Goal: Complete application form: Complete application form

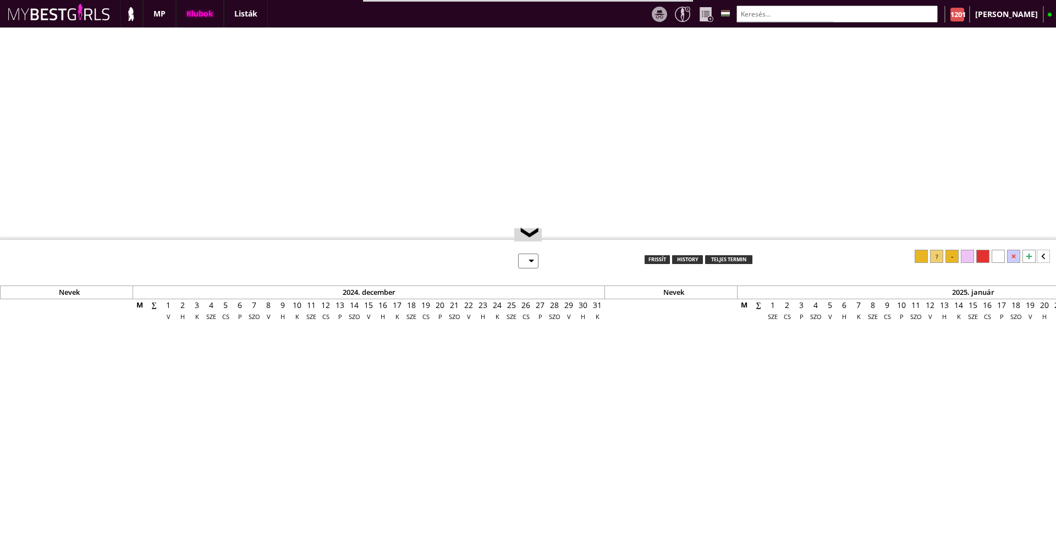
click at [200, 18] on div "Klubok" at bounding box center [200, 14] width 48 height 28
select select "0"
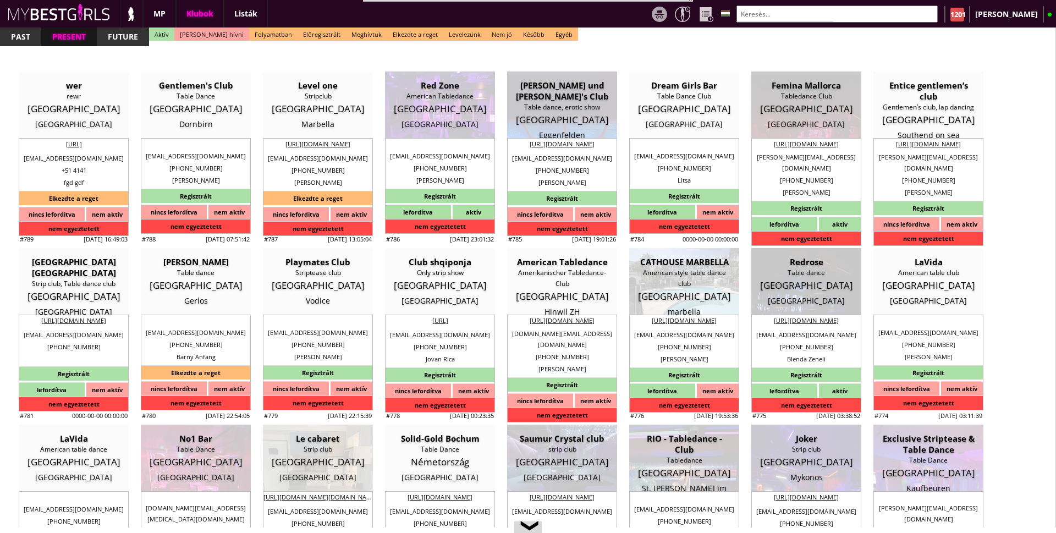
scroll to position [0, 4678]
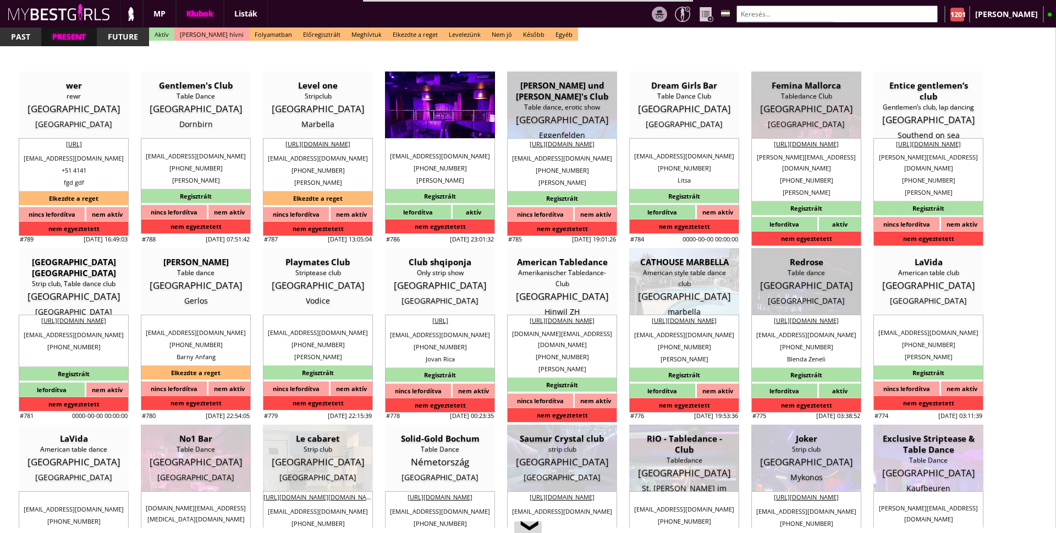
click at [424, 103] on div "[GEOGRAPHIC_DATA]" at bounding box center [440, 108] width 94 height 11
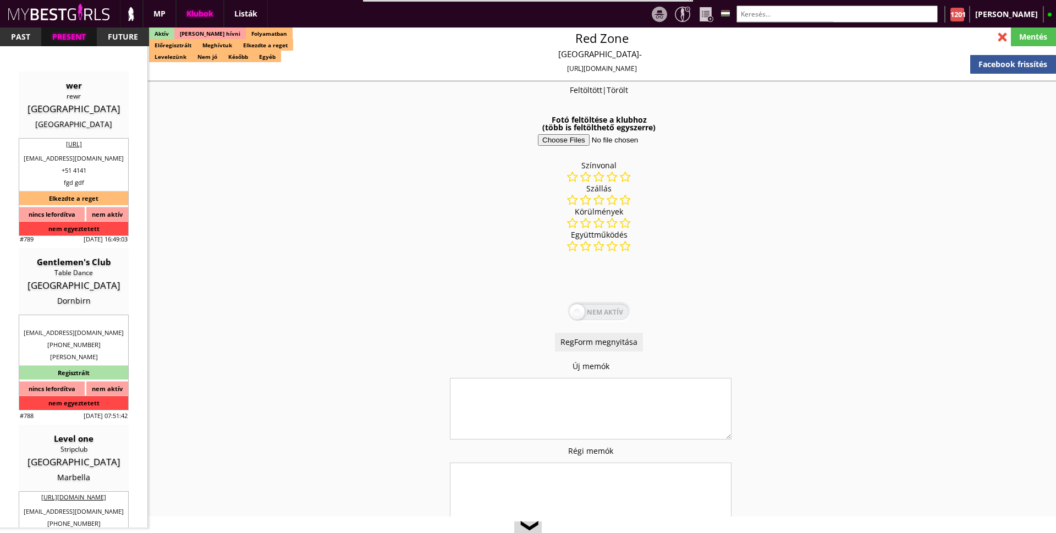
type input "[GEOGRAPHIC_DATA]"
select select "[EMAIL_ADDRESS][DOMAIN_NAME]"
select select "reg"
type input "15.00"
type input "EUR"
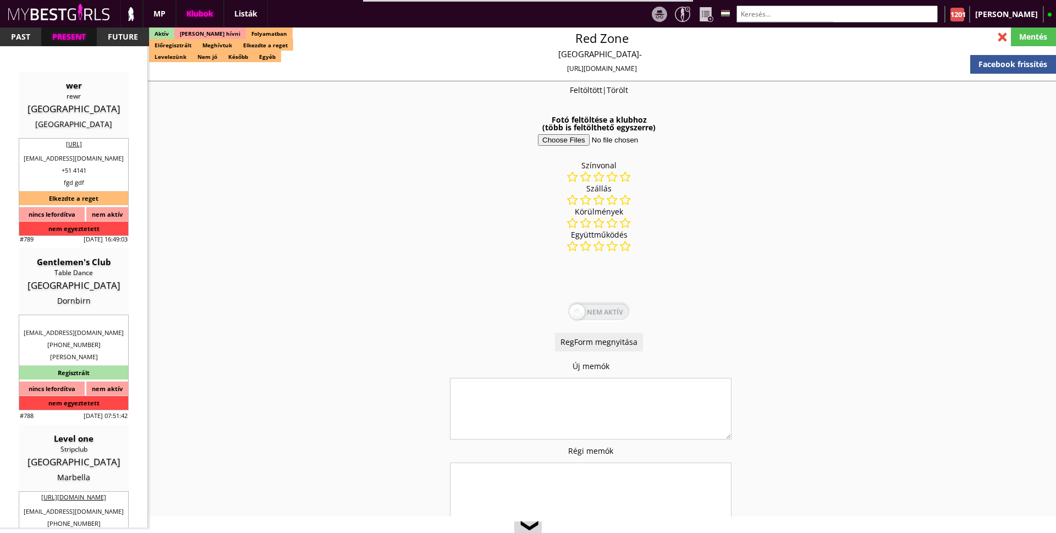
type input "Red Zone"
type input "American Tabledance"
type input "30169"
type input "Goethestrasse 7"
type input "49"
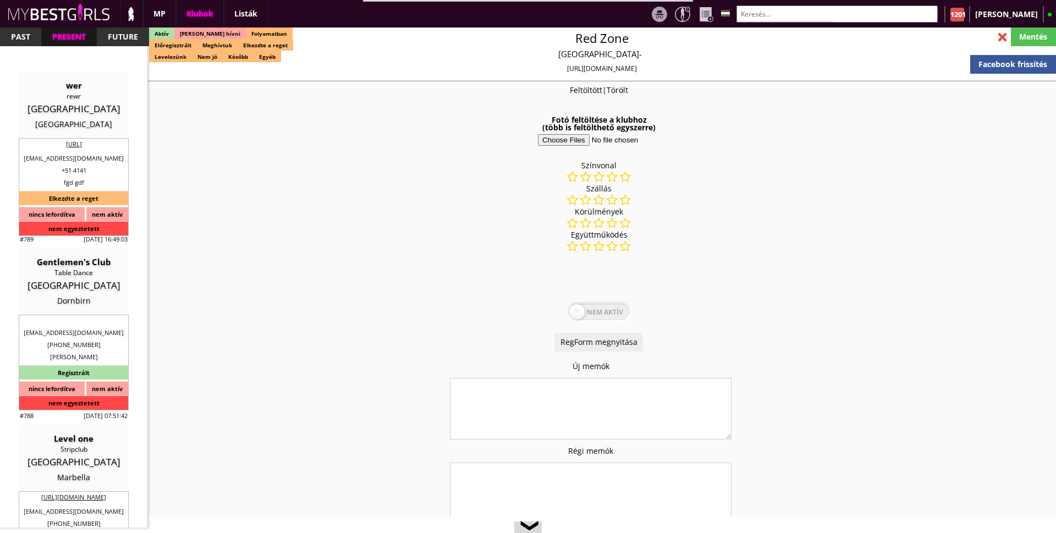
type input "15778432025"
type input "redzonehannover@gmail.com"
type textarea "Bekim Tanushi DE 30169 Hannover Goethestrasse 7"
type input "[PERSON_NAME]"
type input "DE"
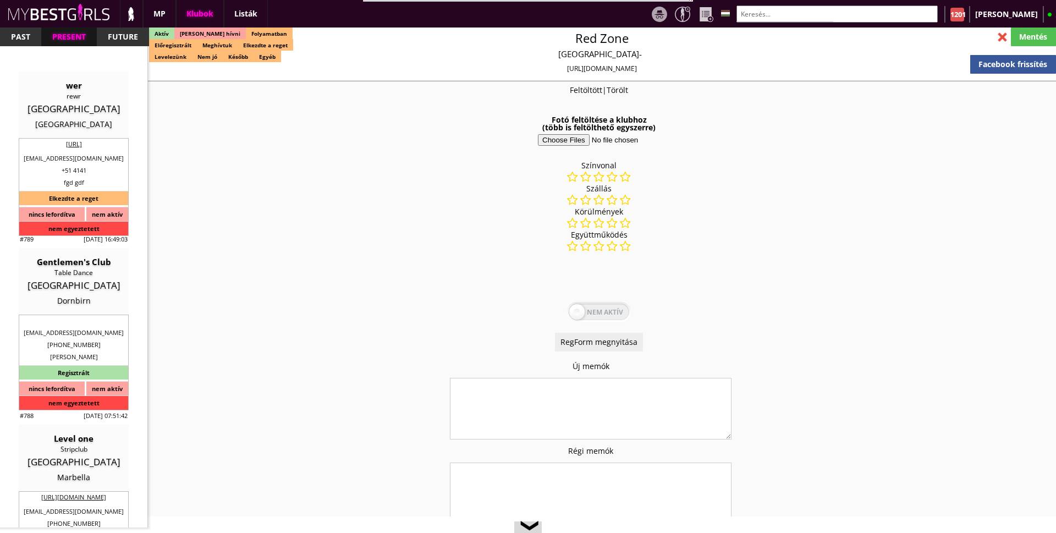
type input "30169"
type input "[GEOGRAPHIC_DATA]"
type input "Goethestrasse 7"
type input "Bekim"
type input "Tanushi"
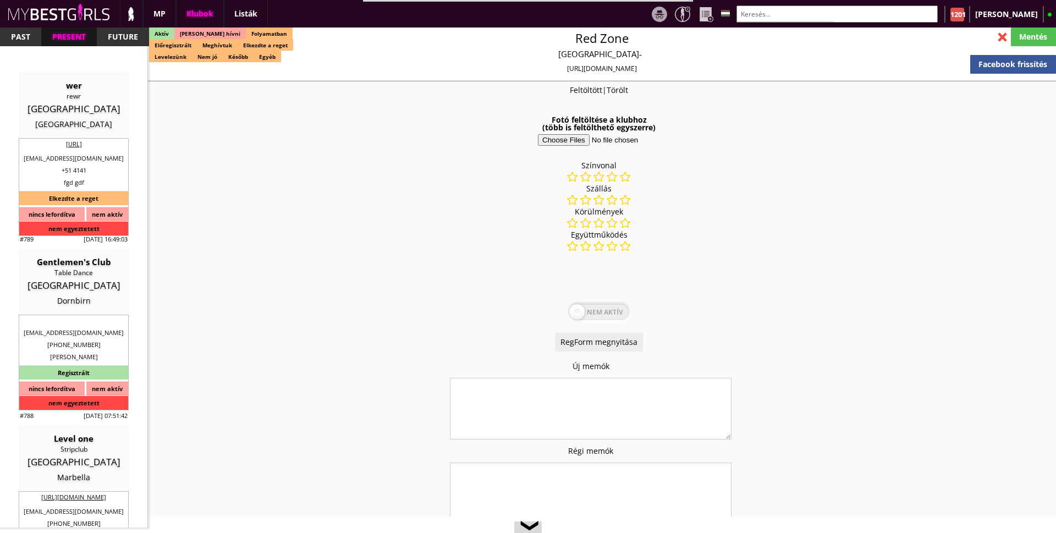
type input "49"
type input "1781923222"
type input "bekim_7447@icloud.com"
type input "Bianca"
type input "Cismaru"
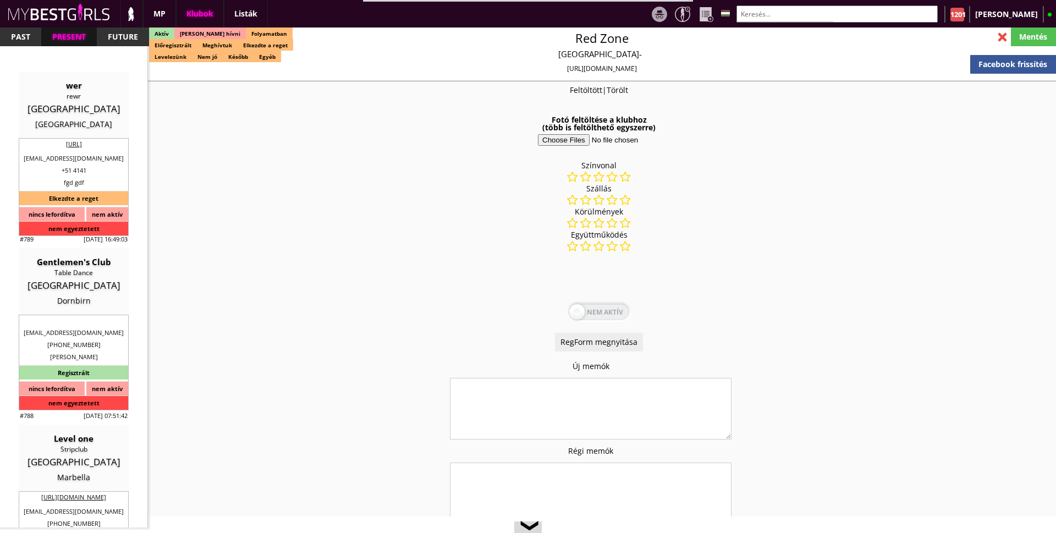
type input "49"
type input "15778432025"
type input "[EMAIL_ADDRESS][DOMAIN_NAME]"
type input "8"
type input "5"
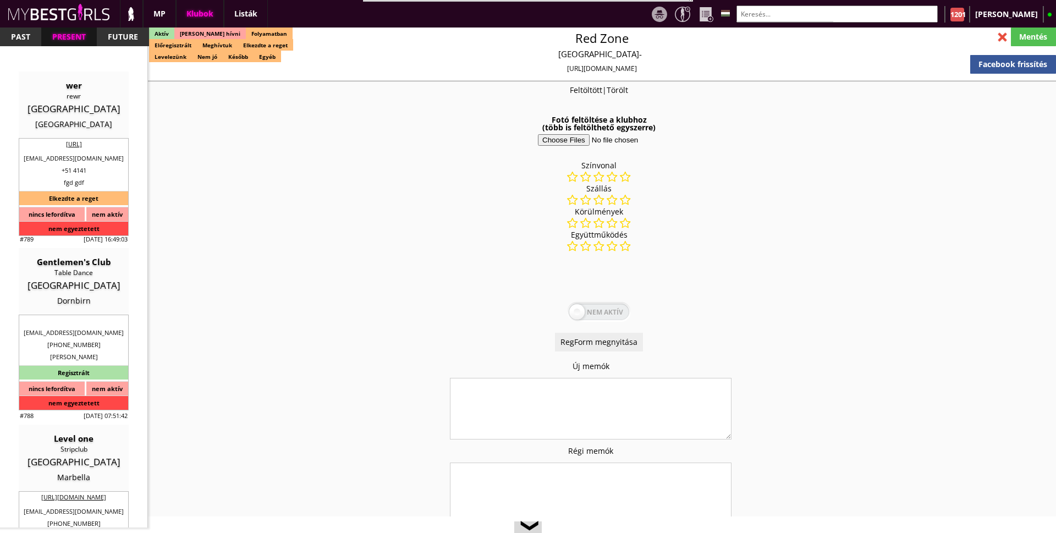
type input "1"
select select "months"
type input "2"
select select "weeks"
select select "0"
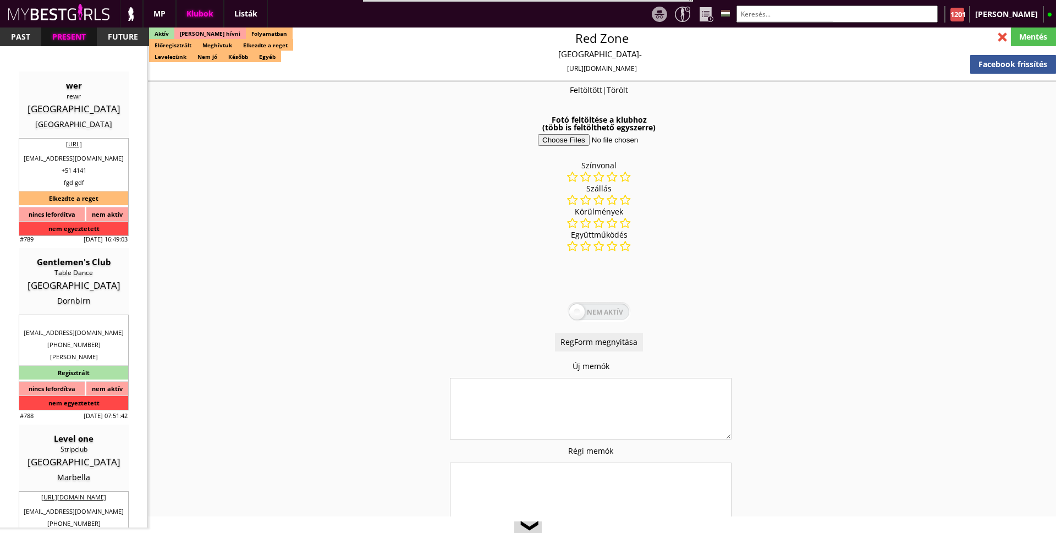
select select "0"
type input "0.00"
type input "1-2"
checkbox input "true"
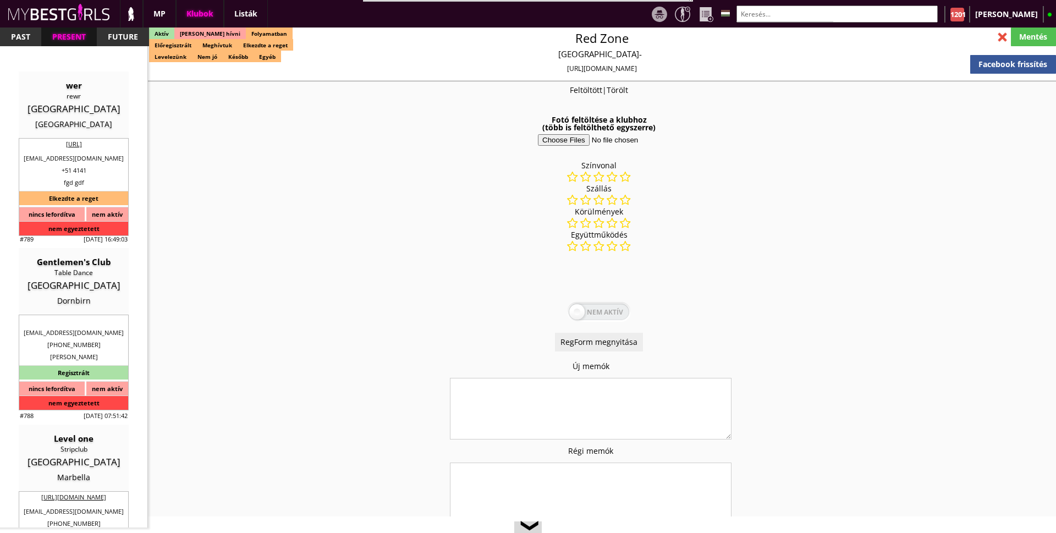
checkbox input "true"
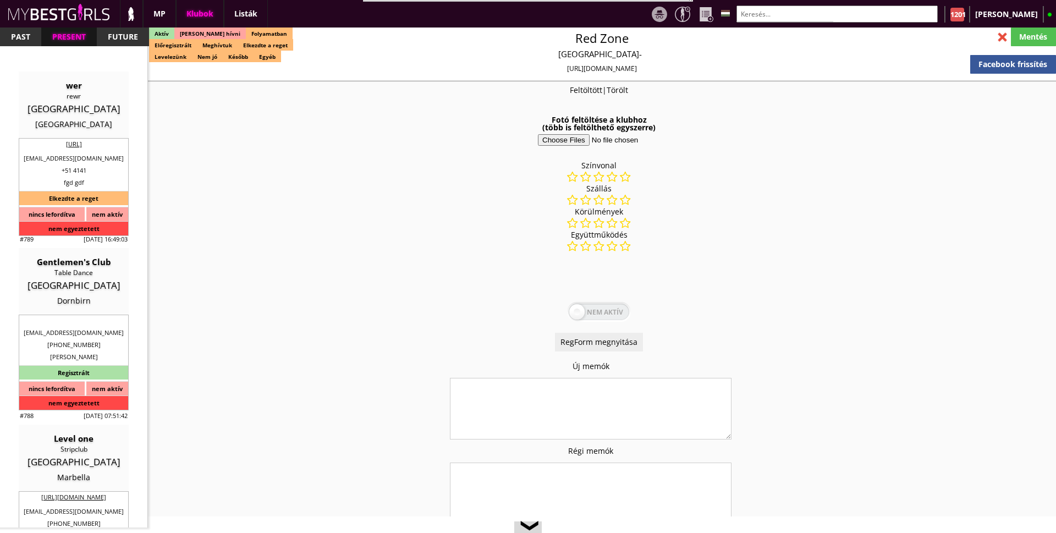
checkbox input "true"
type input "6"
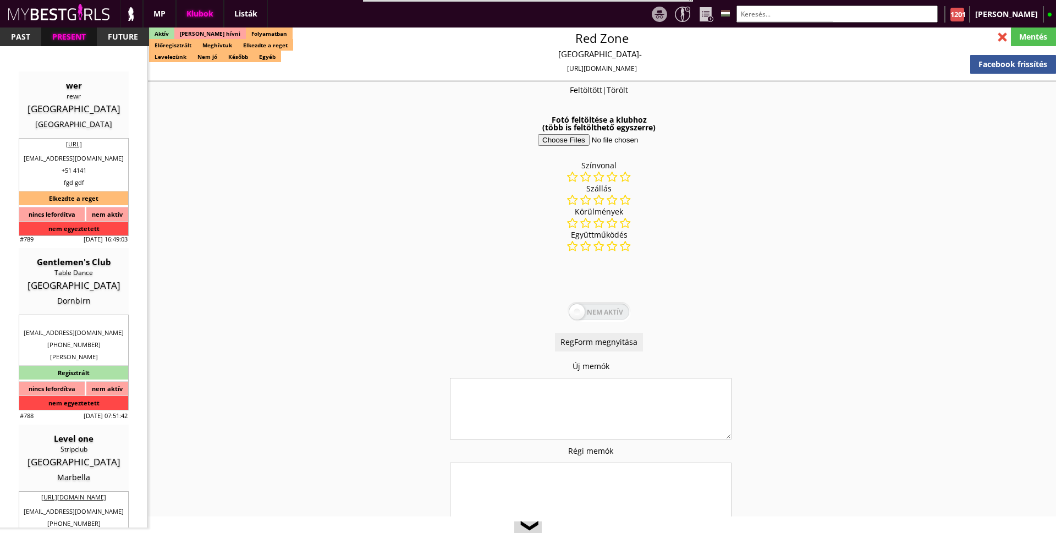
checkbox input "true"
type input "6"
type input "2"
type input "900"
type input "50.00"
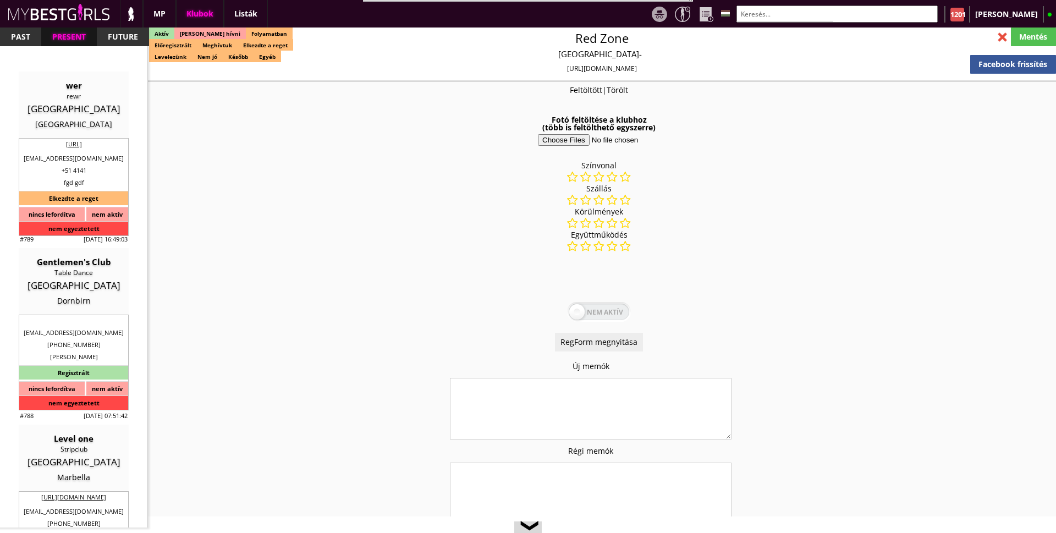
type input "50.00"
select select "last day"
checkbox input "true"
type input "50%"
type input "Cash"
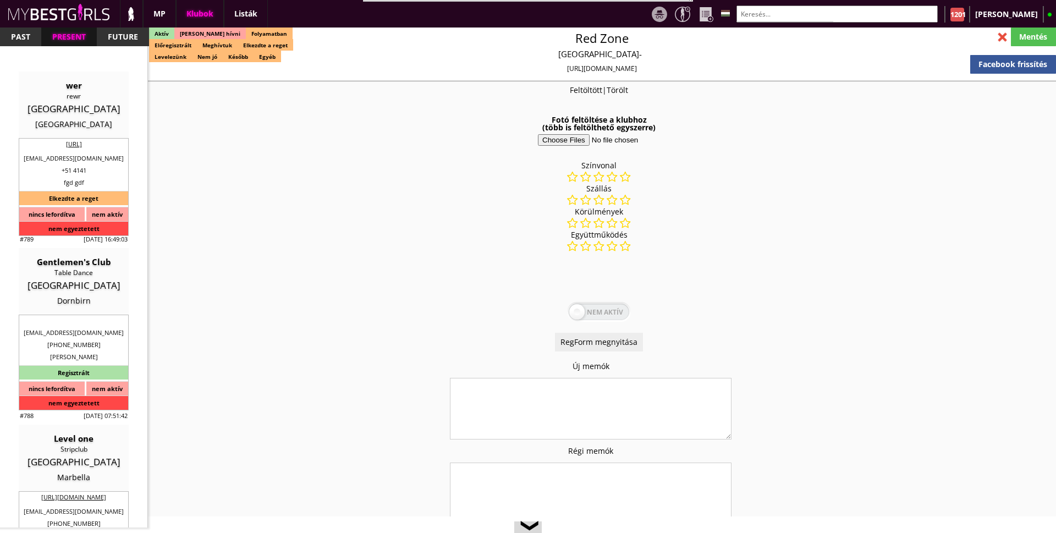
checkbox input "true"
type input "50%"
type input "Club Dollars"
checkbox input "true"
type input "50"
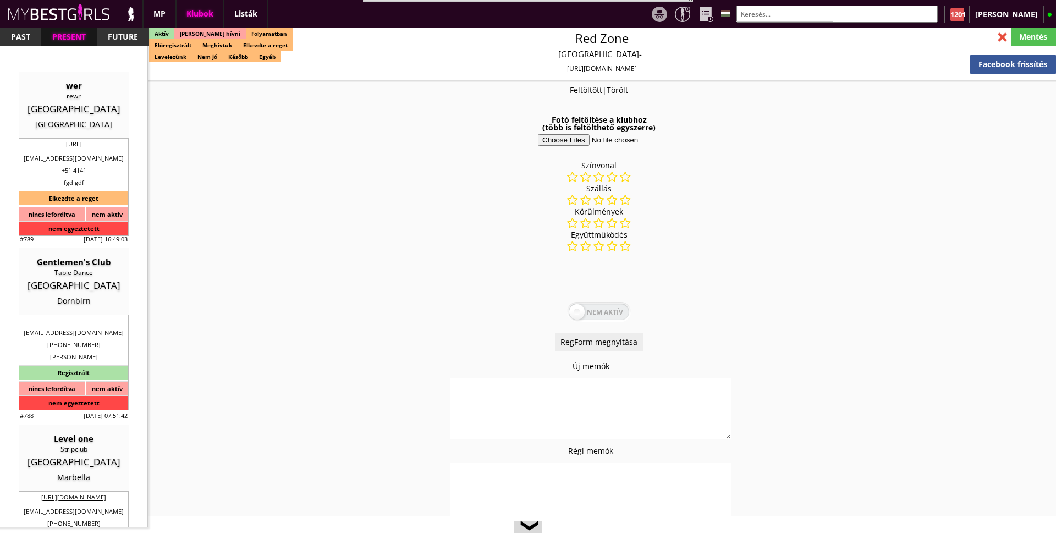
type input "20"
checkbox input "true"
type input "50"
type input "20"
checkbox input "true"
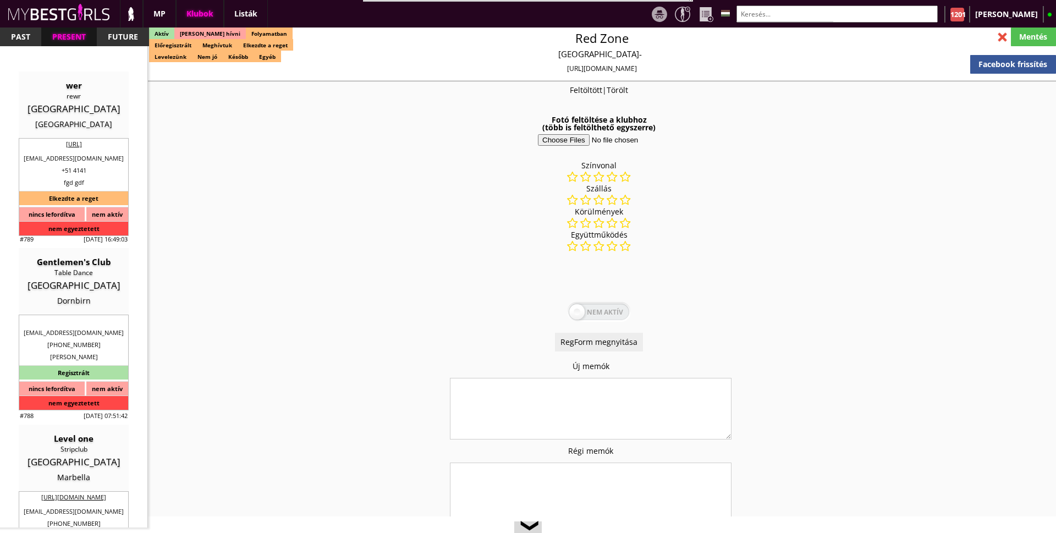
type input "30"
type input "33"
checkbox input "true"
type input "30"
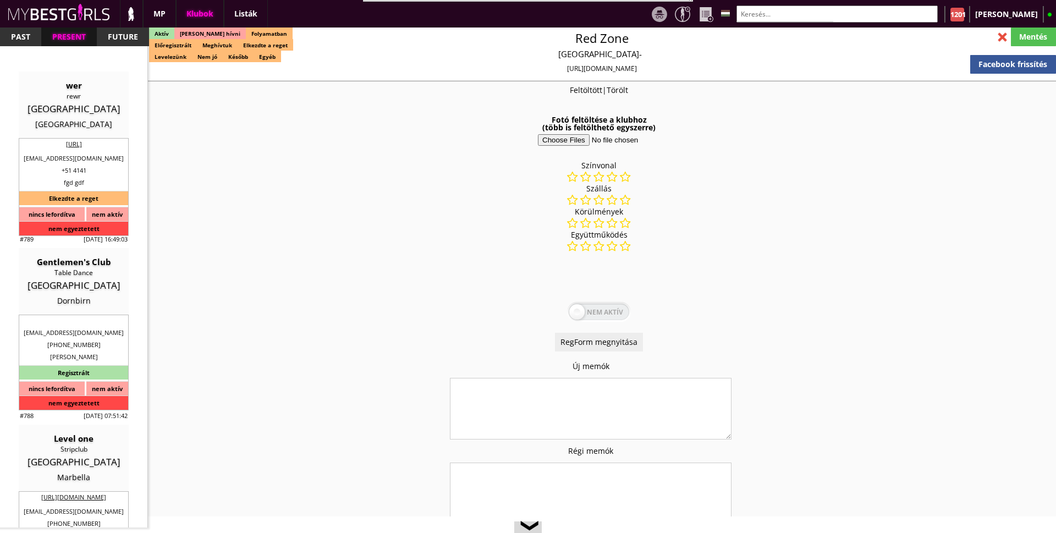
type input "30"
type input "33"
checkbox input "true"
type input "350"
type input "1500"
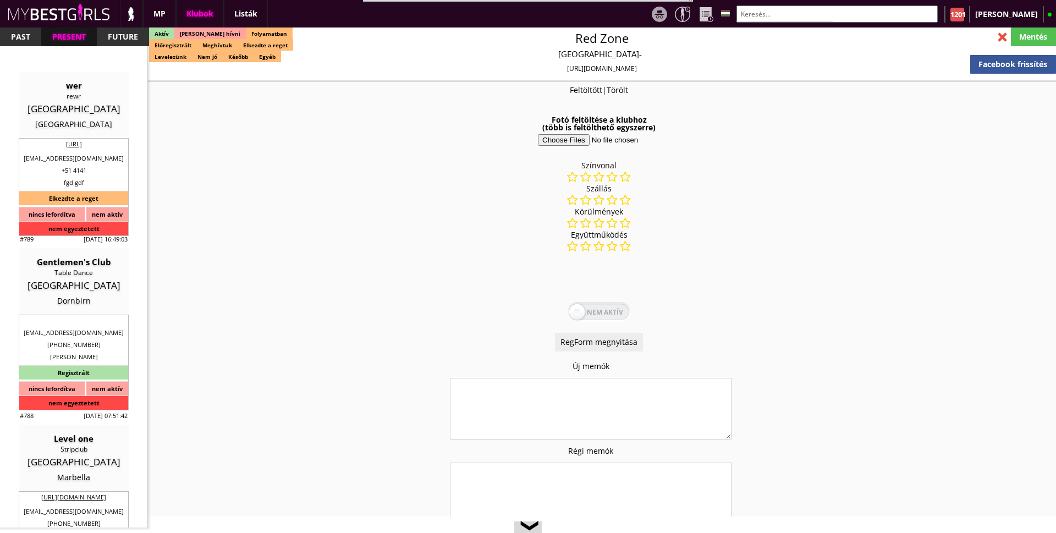
type input "25"
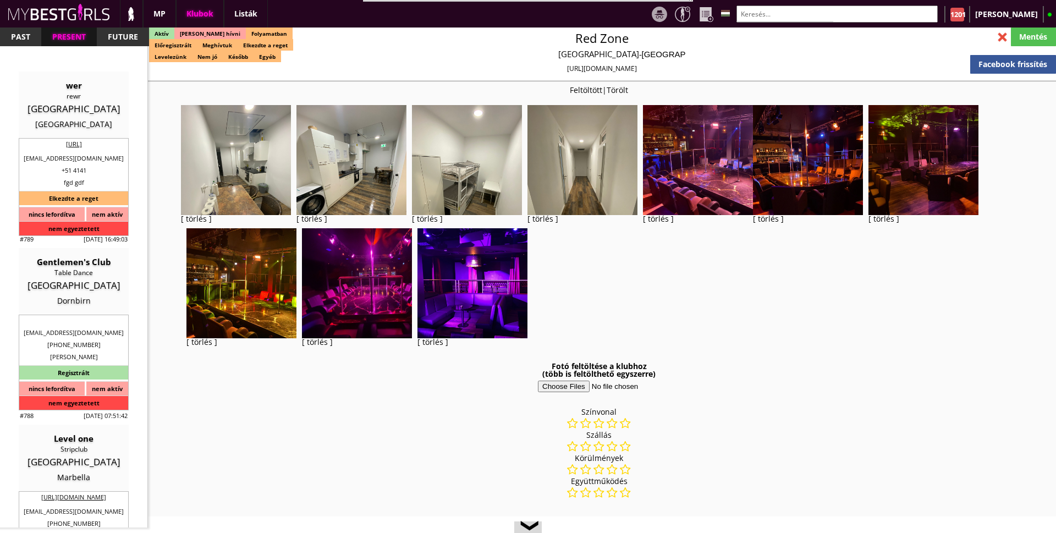
checkbox input "true"
type input "Táncosmunka Németországban"
type input "Táncosmunka Németország új clubjában - 50 EUR napi fix"
type input "Stage dance, private dance, italkonzumálás"
type textarea "Country: Germany Club type: American Tabledance Work type: Stage dance, private…"
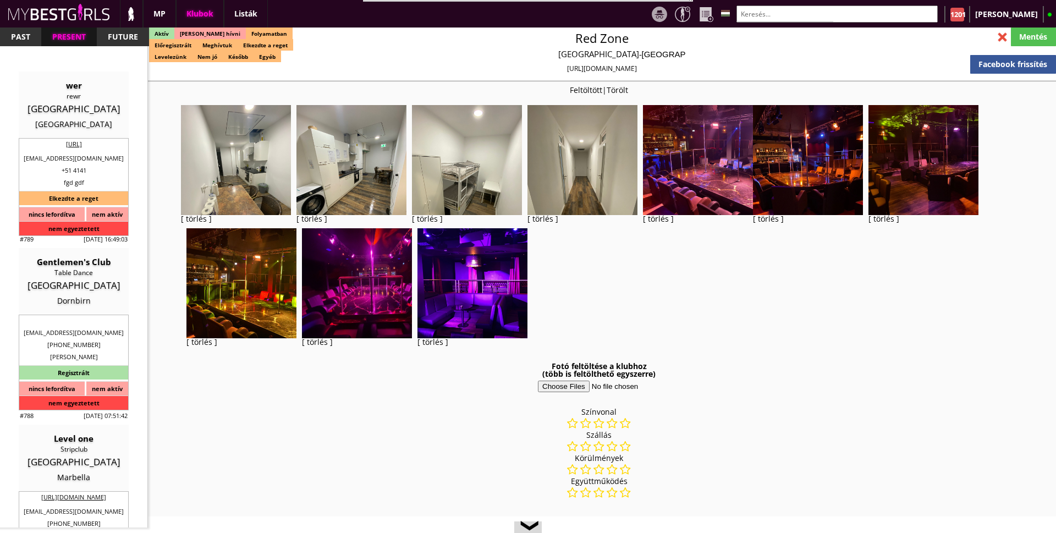
drag, startPoint x: 741, startPoint y: 72, endPoint x: 498, endPoint y: 67, distance: 242.1
click at [498, 67] on div "https://mybestgirls.com/registration/club/?token=80eb58a3a2bba791f240" at bounding box center [602, 68] width 908 height 7
drag, startPoint x: 489, startPoint y: 67, endPoint x: 719, endPoint y: 65, distance: 230.0
click at [719, 65] on div "Red Zone Germany - Hannover https://mybestgirls.com/registration/club/?token=80…" at bounding box center [602, 52] width 908 height 40
copy div "https://mybestgirls.com/registration/club/?token=80eb58a3a2bba791f240"
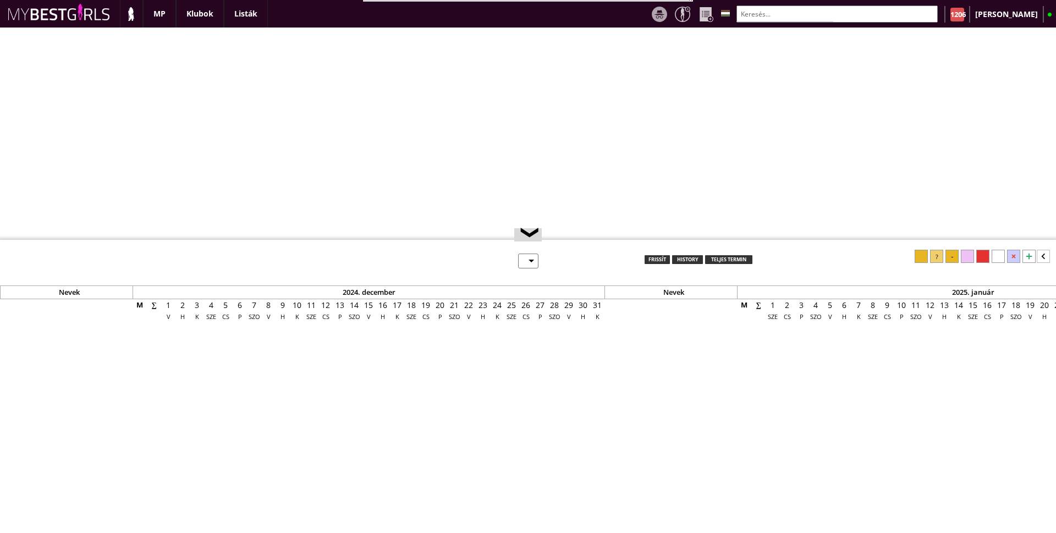
select select "0"
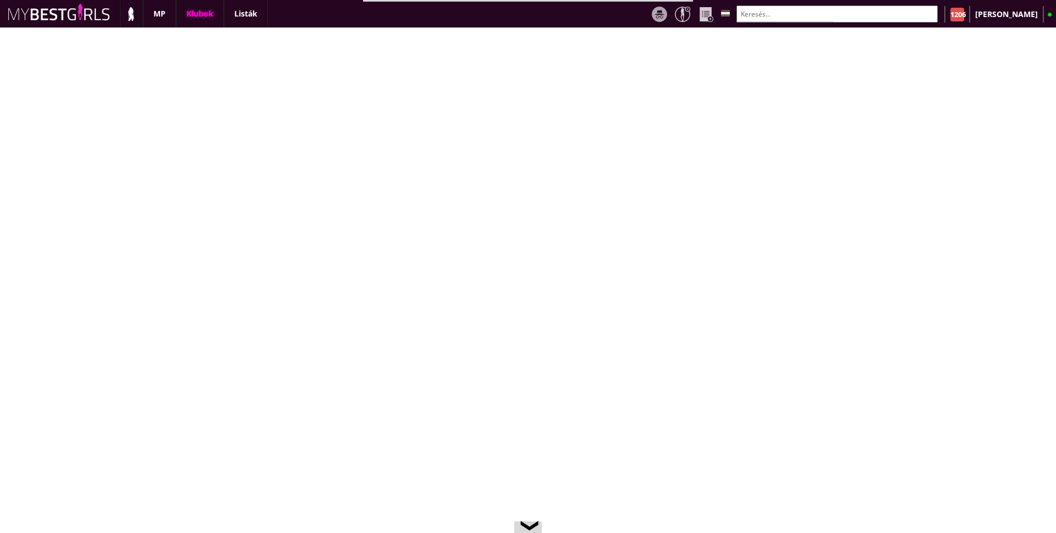
scroll to position [0, 4678]
